Goal: Information Seeking & Learning: Learn about a topic

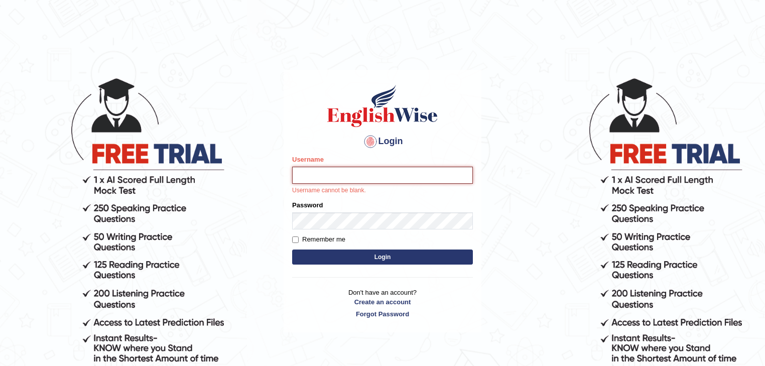
type input "Thilini2025"
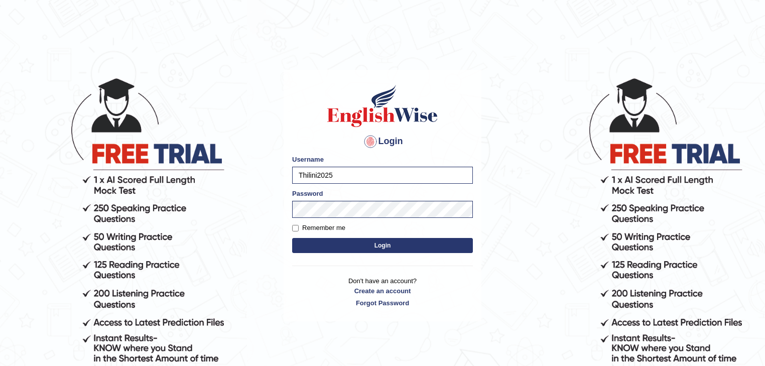
drag, startPoint x: 291, startPoint y: 224, endPoint x: 293, endPoint y: 228, distance: 5.2
click at [292, 225] on div "Login Please fix the following errors: Username Thilini2025 Password Remember m…" at bounding box center [382, 195] width 198 height 251
click at [297, 229] on input "Remember me" at bounding box center [295, 228] width 7 height 7
checkbox input "true"
click at [340, 247] on button "Login" at bounding box center [382, 245] width 181 height 15
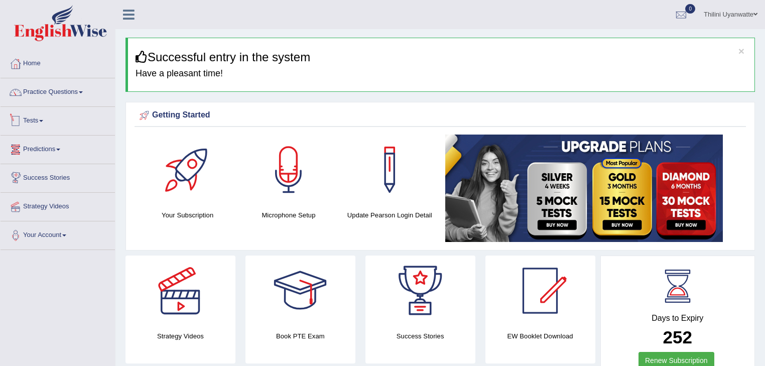
click at [40, 121] on link "Tests" at bounding box center [58, 119] width 114 height 25
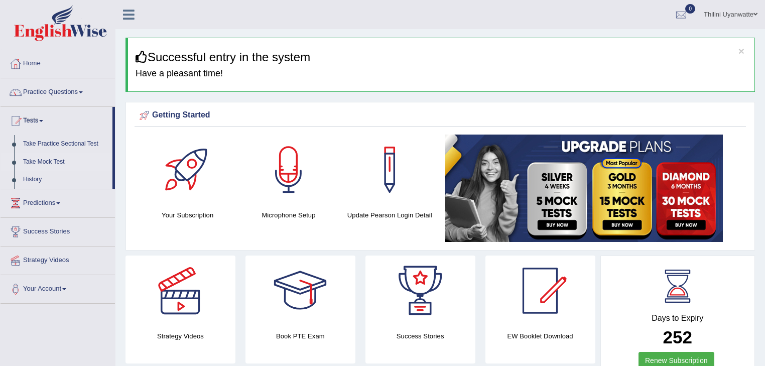
click at [46, 161] on link "Take Mock Test" at bounding box center [66, 162] width 94 height 18
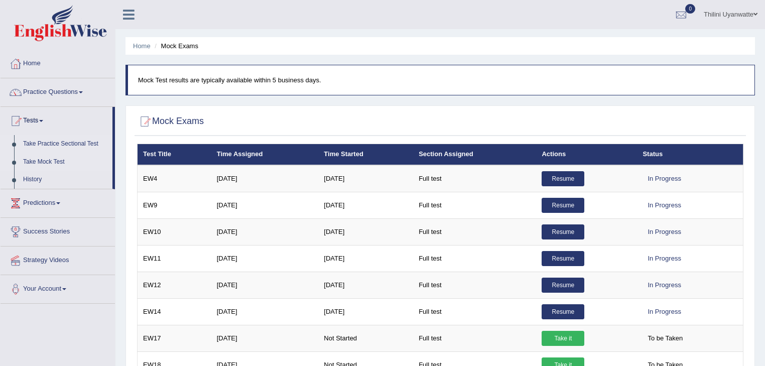
click at [45, 142] on link "Take Practice Sectional Test" at bounding box center [66, 144] width 94 height 18
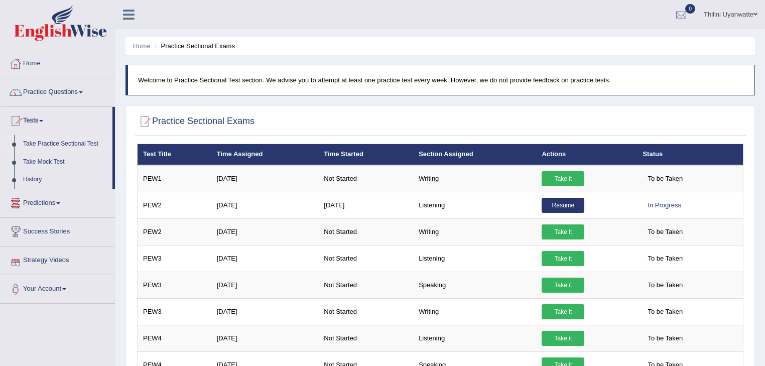
click at [53, 92] on link "Practice Questions" at bounding box center [58, 90] width 114 height 25
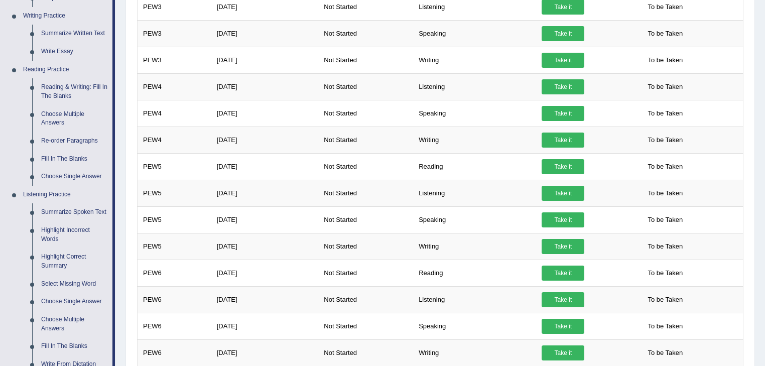
scroll to position [214, 0]
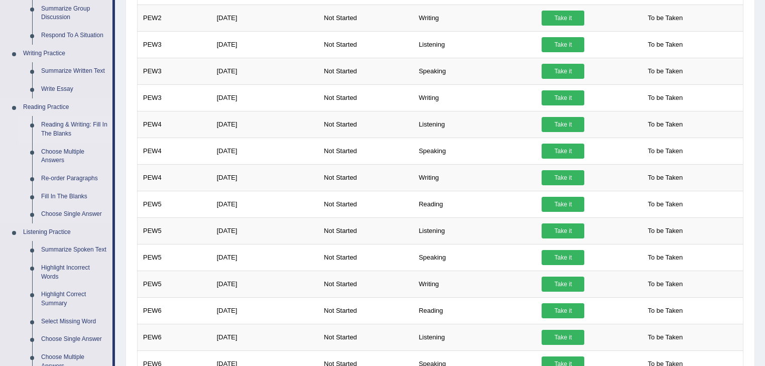
click at [56, 132] on link "Reading & Writing: Fill In The Blanks" at bounding box center [75, 129] width 76 height 27
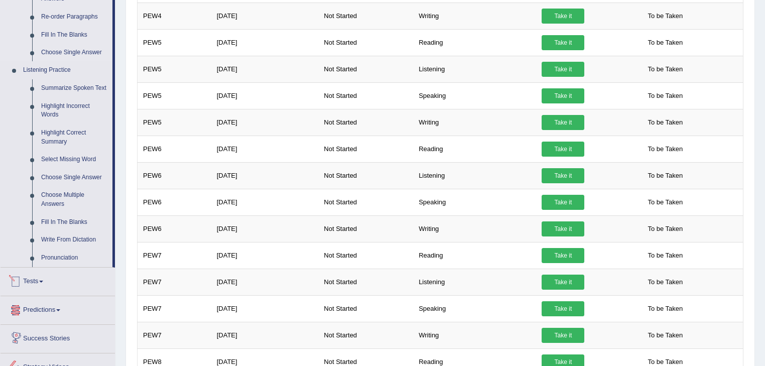
scroll to position [749, 0]
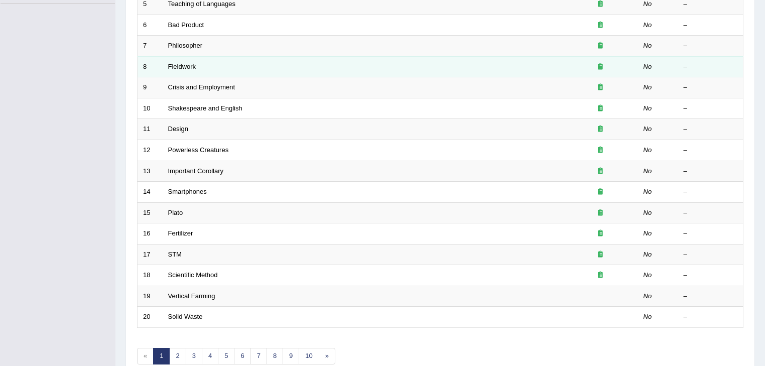
scroll to position [295, 0]
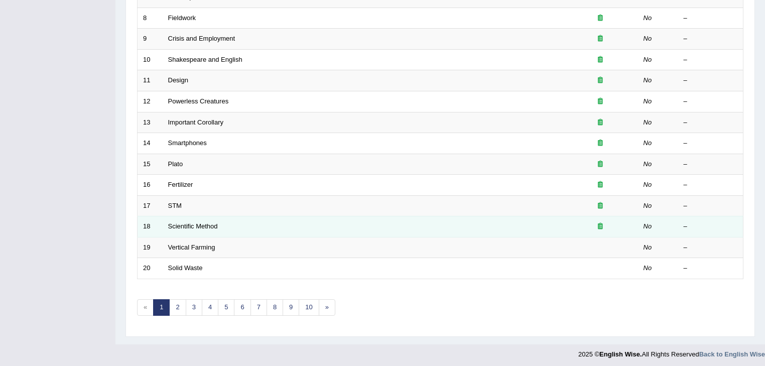
click at [598, 224] on icon at bounding box center [600, 226] width 5 height 7
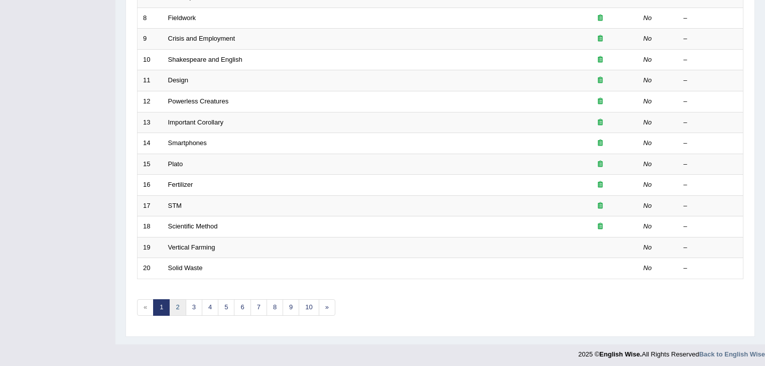
click at [179, 306] on link "2" at bounding box center [177, 307] width 17 height 17
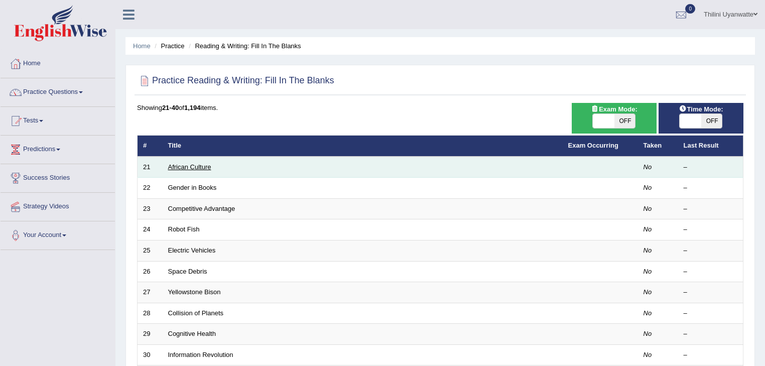
click at [188, 167] on link "African Culture" at bounding box center [189, 167] width 43 height 8
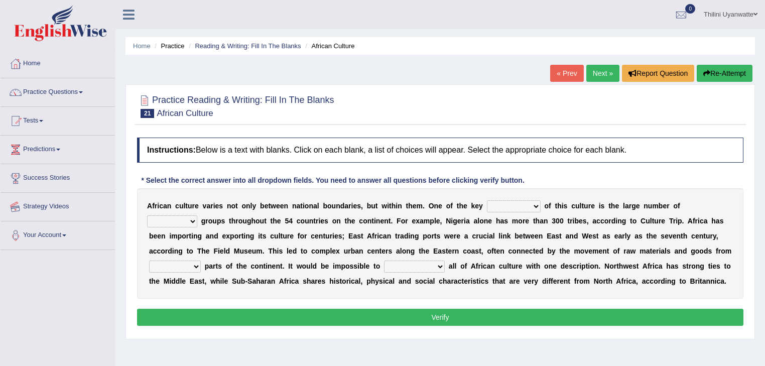
click at [74, 181] on link "Success Stories" at bounding box center [58, 176] width 114 height 25
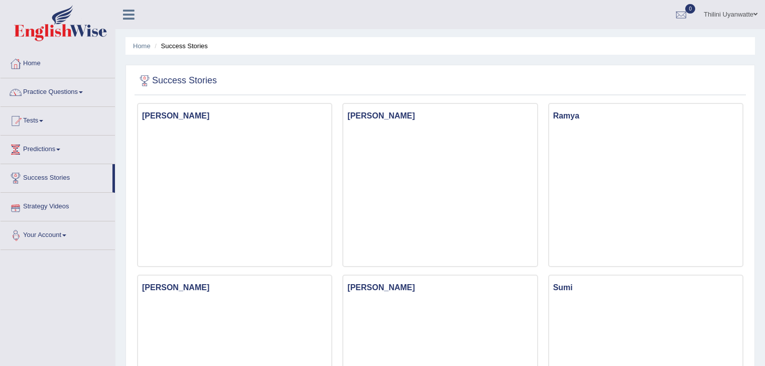
click at [26, 228] on link "Your Account" at bounding box center [58, 233] width 114 height 25
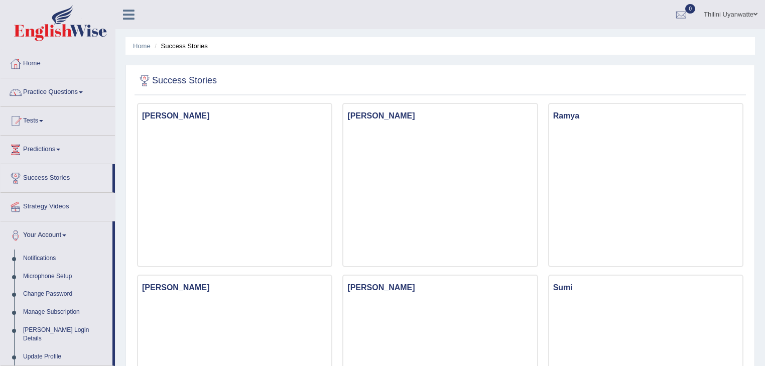
click at [0, 329] on div "Home Practice Questions Speaking Practice Read Aloud Repeat Sentence Describe I…" at bounding box center [57, 208] width 129 height 316
click at [45, 90] on link "Practice Questions" at bounding box center [58, 90] width 114 height 25
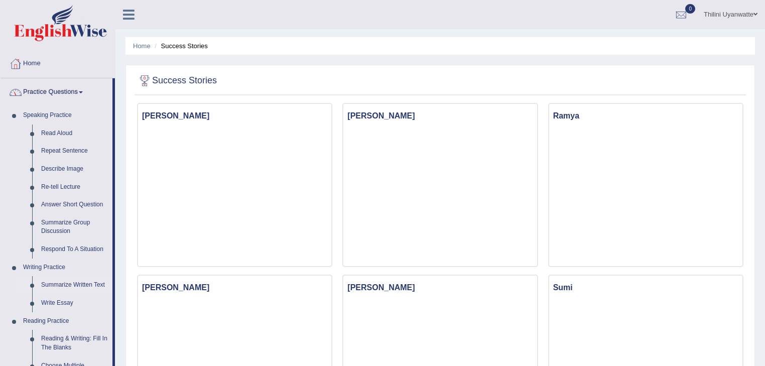
scroll to position [214, 0]
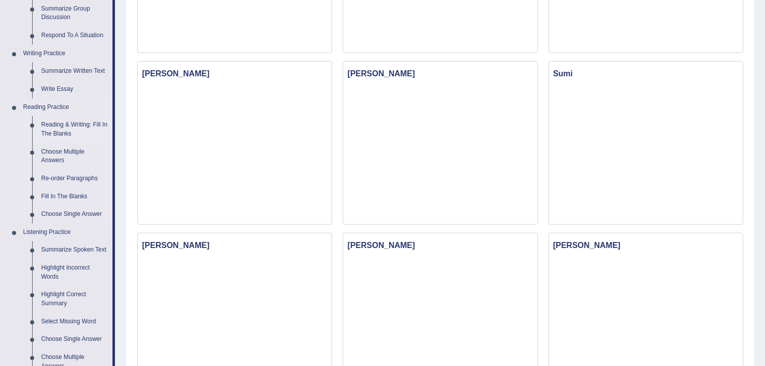
click at [50, 122] on link "Reading & Writing: Fill In The Blanks" at bounding box center [75, 129] width 76 height 27
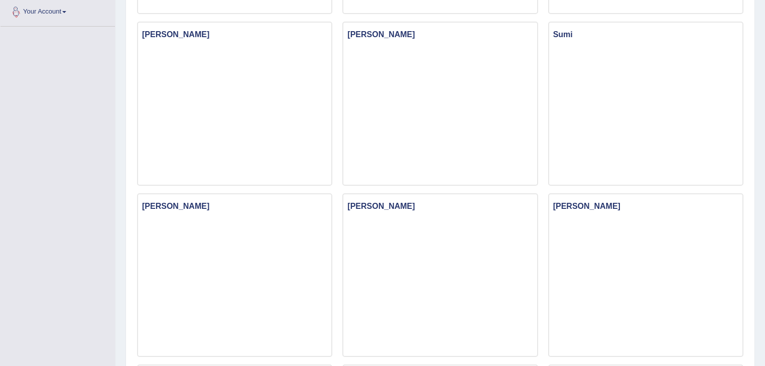
scroll to position [375, 0]
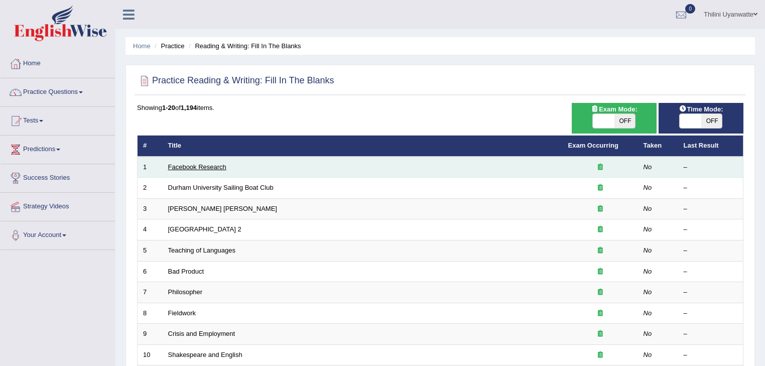
click at [214, 167] on link "Facebook Research" at bounding box center [197, 167] width 58 height 8
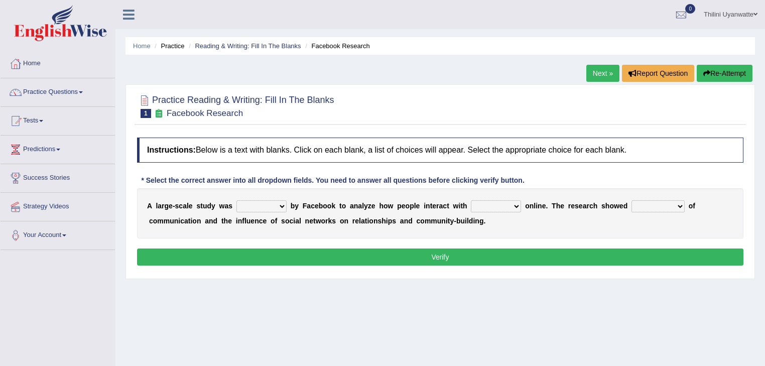
click at [276, 203] on select "surveyed had asked made" at bounding box center [261, 206] width 50 height 12
select select "surveyed"
click at [236, 200] on select "surveyed had asked made" at bounding box center [261, 206] width 50 height 12
click at [481, 206] on select "together all each other another" at bounding box center [496, 206] width 50 height 12
select select "each other"
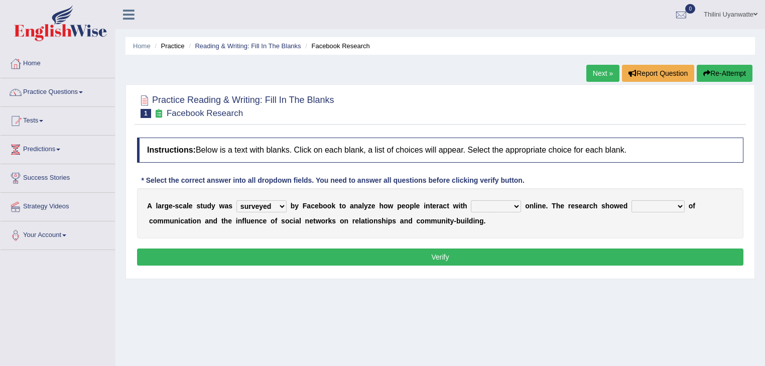
click at [471, 200] on select "together all each other another" at bounding box center [496, 206] width 50 height 12
click at [634, 203] on select "advantages standards fellowships patterns" at bounding box center [657, 206] width 53 height 12
select select "patterns"
click at [631, 200] on select "advantages standards fellowships patterns" at bounding box center [657, 206] width 53 height 12
click at [411, 253] on button "Verify" at bounding box center [440, 256] width 606 height 17
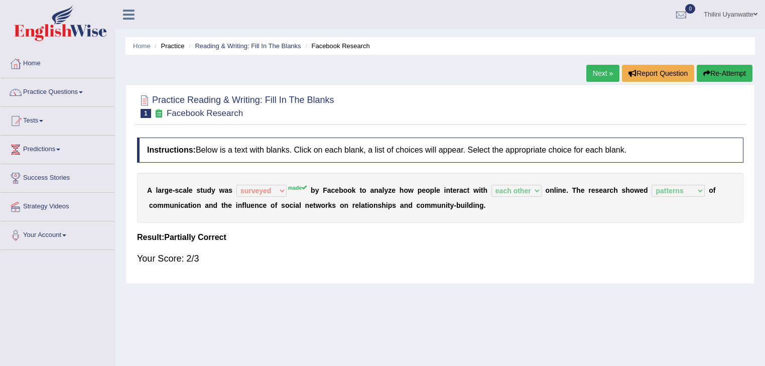
click at [718, 72] on button "Re-Attempt" at bounding box center [724, 73] width 56 height 17
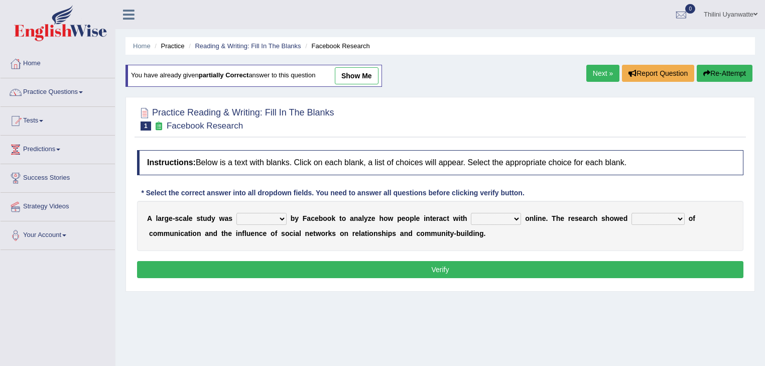
click at [255, 221] on select "surveyed had asked made" at bounding box center [261, 219] width 50 height 12
select select "made"
click at [236, 213] on select "surveyed had asked made" at bounding box center [261, 219] width 50 height 12
click at [496, 215] on select "together all each other another" at bounding box center [496, 219] width 50 height 12
select select "each other"
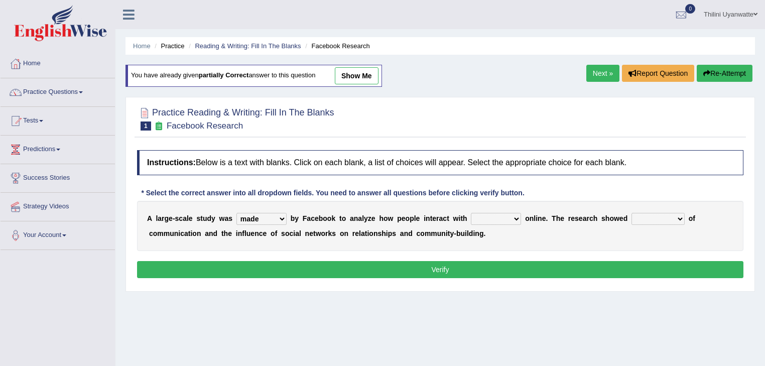
click at [471, 213] on select "together all each other another" at bounding box center [496, 219] width 50 height 12
click at [631, 215] on select "advantages standards fellowships patterns" at bounding box center [657, 219] width 53 height 12
select select "standards"
click at [631, 213] on select "advantages standards fellowships patterns" at bounding box center [657, 219] width 53 height 12
drag, startPoint x: 560, startPoint y: 273, endPoint x: 573, endPoint y: 251, distance: 25.2
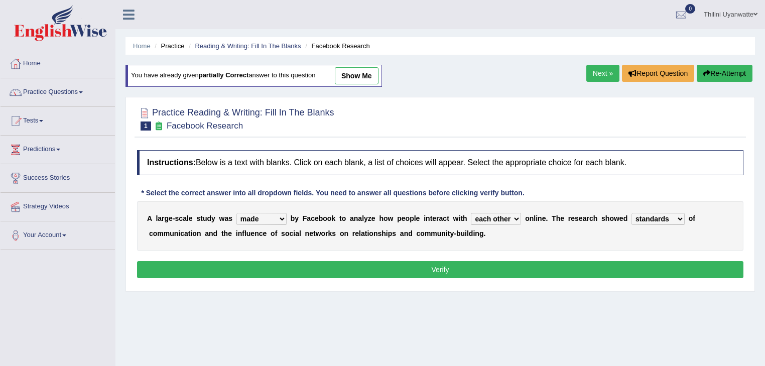
click at [560, 273] on button "Verify" at bounding box center [440, 269] width 606 height 17
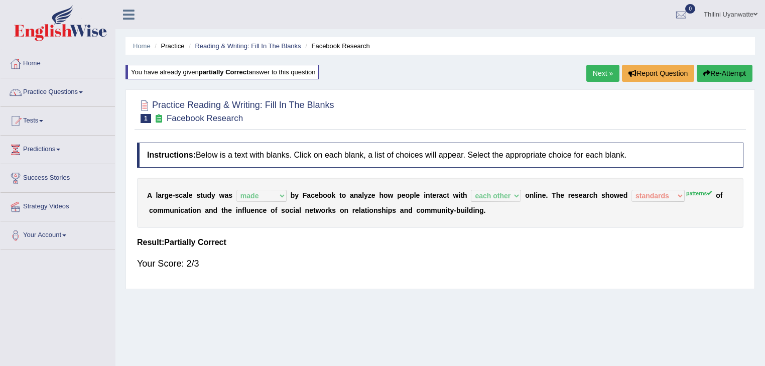
click at [721, 71] on button "Re-Attempt" at bounding box center [724, 73] width 56 height 17
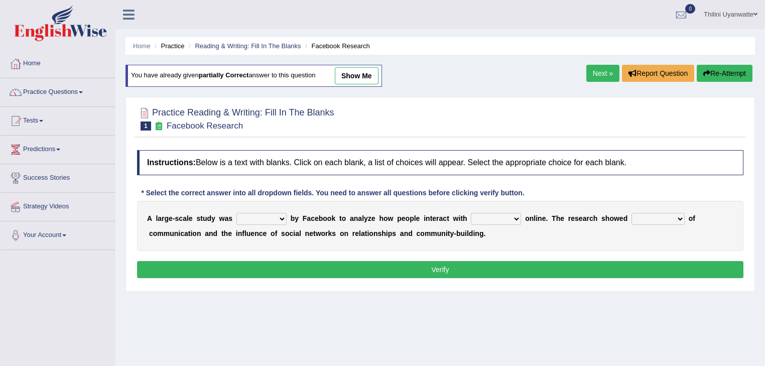
click at [249, 219] on select "surveyed had asked made" at bounding box center [261, 219] width 50 height 12
select select "made"
click at [236, 213] on select "surveyed had asked made" at bounding box center [261, 219] width 50 height 12
click at [471, 217] on select "together all each other another" at bounding box center [496, 219] width 50 height 12
select select "each other"
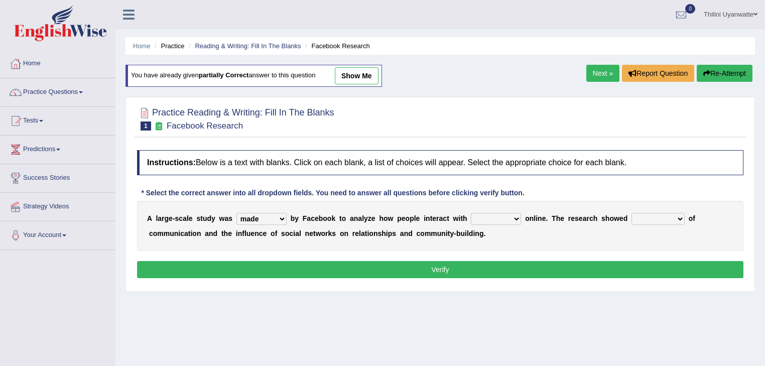
click at [471, 213] on select "together all each other another" at bounding box center [496, 219] width 50 height 12
click at [631, 213] on select "advantages standards fellowships patterns" at bounding box center [657, 219] width 53 height 12
select select "patterns"
click at [631, 213] on select "advantages standards fellowships patterns" at bounding box center [657, 219] width 53 height 12
click at [630, 279] on div "Instructions: Below is a text with blanks. Click on each blank, a list of choic…" at bounding box center [439, 215] width 611 height 141
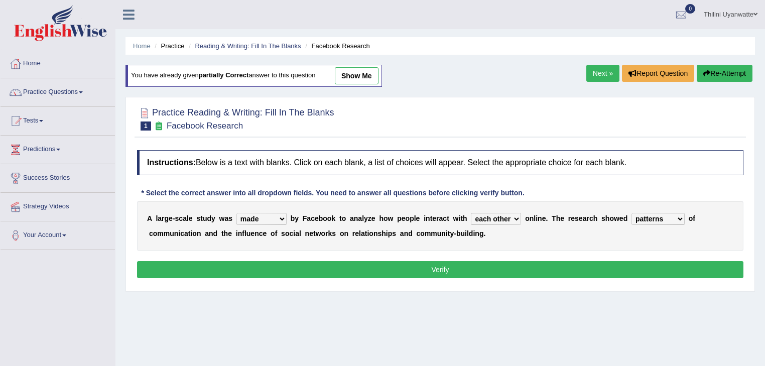
click at [632, 270] on button "Verify" at bounding box center [440, 269] width 606 height 17
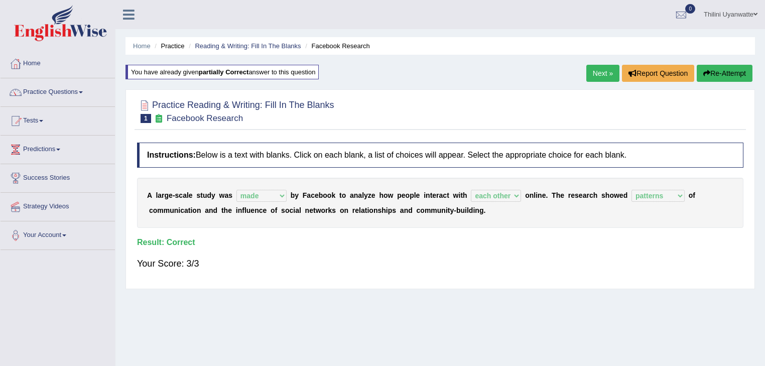
click at [596, 72] on link "Next »" at bounding box center [602, 73] width 33 height 17
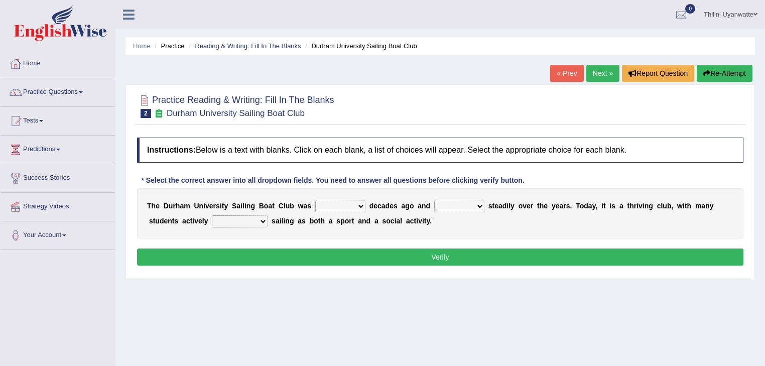
click at [332, 209] on select "found fund founded find" at bounding box center [340, 206] width 50 height 12
select select "founded"
click at [315, 200] on select "found fund founded find" at bounding box center [340, 206] width 50 height 12
click at [438, 210] on select "grow growing has grown grown" at bounding box center [459, 206] width 50 height 12
select select "growing"
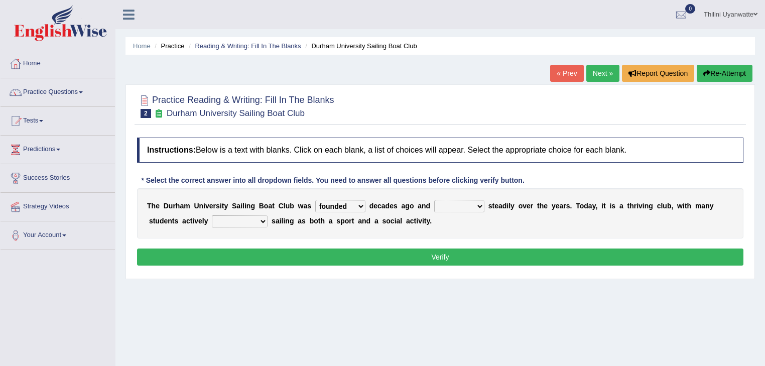
click at [434, 200] on select "grow growing has grown grown" at bounding box center [459, 206] width 50 height 12
click at [212, 219] on select "enjoy enjoyed are enjoying enjoying" at bounding box center [240, 221] width 56 height 12
select select "enjoy"
click at [212, 215] on select "enjoy enjoyed are enjoying enjoying" at bounding box center [240, 221] width 56 height 12
click at [260, 253] on button "Verify" at bounding box center [440, 256] width 606 height 17
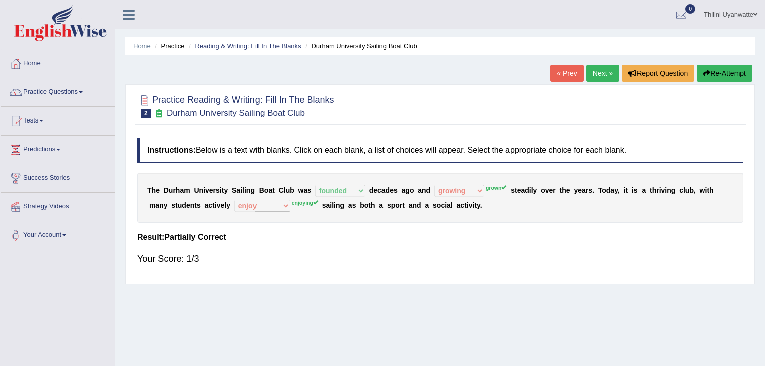
click at [710, 80] on button "Re-Attempt" at bounding box center [724, 73] width 56 height 17
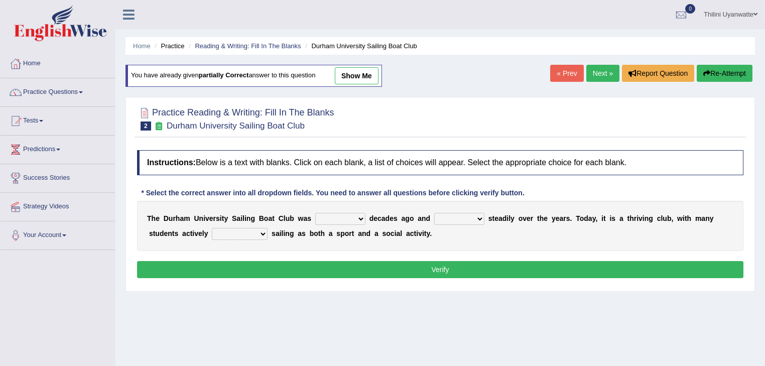
click at [319, 218] on select "found fund founded find" at bounding box center [340, 219] width 50 height 12
select select "founded"
click at [315, 213] on select "found fund founded find" at bounding box center [340, 219] width 50 height 12
click at [434, 217] on select "grow growing has grown grown" at bounding box center [459, 219] width 50 height 12
select select "grown"
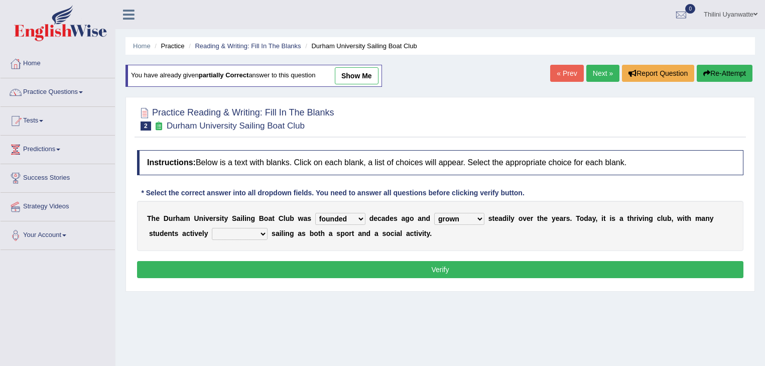
click at [434, 213] on select "grow growing has grown grown" at bounding box center [459, 219] width 50 height 12
click at [224, 226] on div "T h e D u r h a m U n i v e r s i t y S a i l i n g B o a t C l u b w a s found…" at bounding box center [440, 226] width 606 height 50
click at [222, 231] on select "enjoy enjoyed are enjoying enjoying" at bounding box center [240, 234] width 56 height 12
select select "enjoying"
click at [212, 228] on select "enjoy enjoyed are enjoying enjoying" at bounding box center [240, 234] width 56 height 12
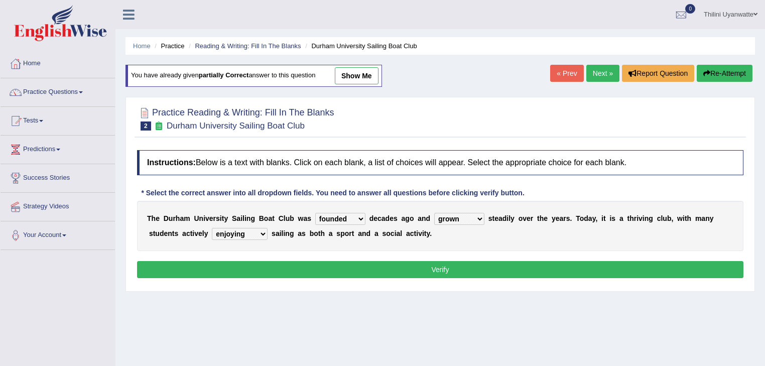
click at [259, 269] on button "Verify" at bounding box center [440, 269] width 606 height 17
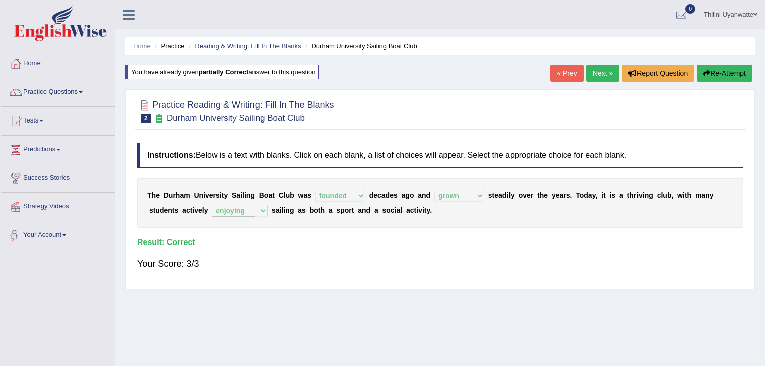
click at [349, 164] on h4 "Instructions: Below is a text with blanks. Click on each blank, a list of choic…" at bounding box center [440, 154] width 606 height 25
click at [44, 328] on div "Toggle navigation Home Practice Questions Speaking Practice Read Aloud Repeat S…" at bounding box center [382, 261] width 765 height 522
click at [43, 190] on li "Success Stories" at bounding box center [58, 178] width 114 height 29
click at [399, 252] on div "Your Score: 3/3" at bounding box center [440, 263] width 606 height 24
click at [211, 335] on div "Home Practice Reading & Writing: Fill In The Blanks Durham University Sailing B…" at bounding box center [439, 251] width 649 height 502
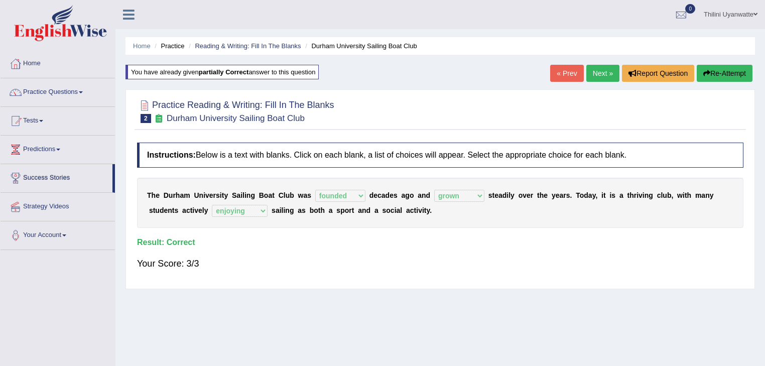
click at [593, 76] on link "Next »" at bounding box center [602, 73] width 33 height 17
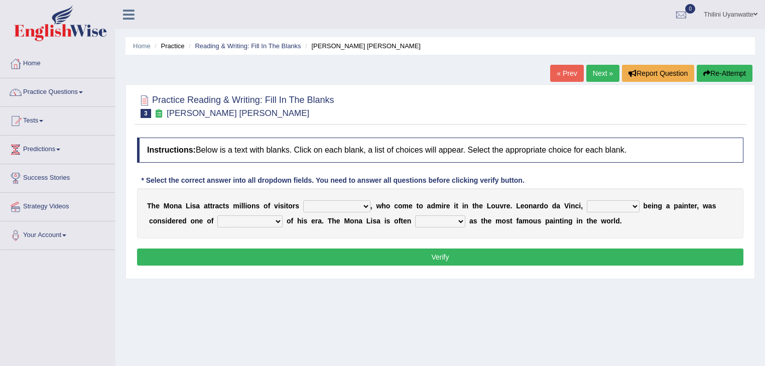
click at [171, 345] on div "Home Practice Reading & Writing: Fill In The [PERSON_NAME] [PERSON_NAME] « Prev…" at bounding box center [439, 251] width 649 height 502
click at [238, 29] on div "Home Practice Reading & Writing: Fill In The [PERSON_NAME] [PERSON_NAME] « Prev…" at bounding box center [439, 251] width 649 height 502
